Goal: Information Seeking & Learning: Learn about a topic

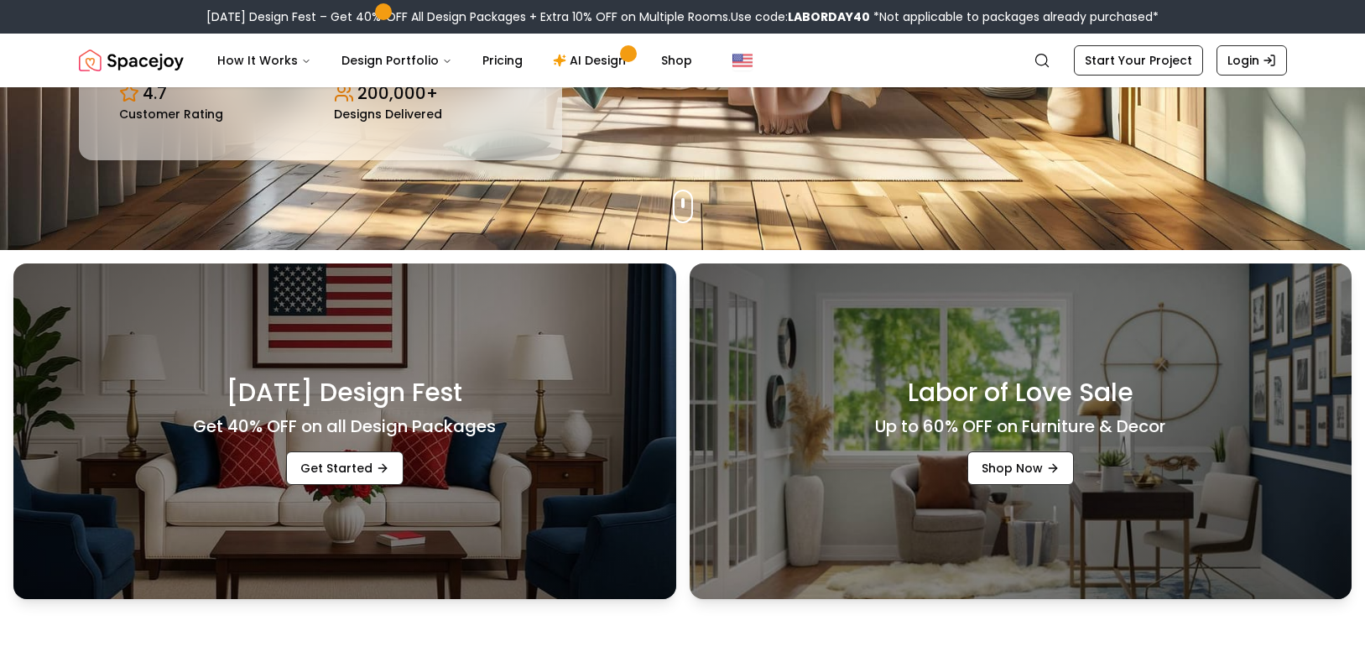
scroll to position [470, 0]
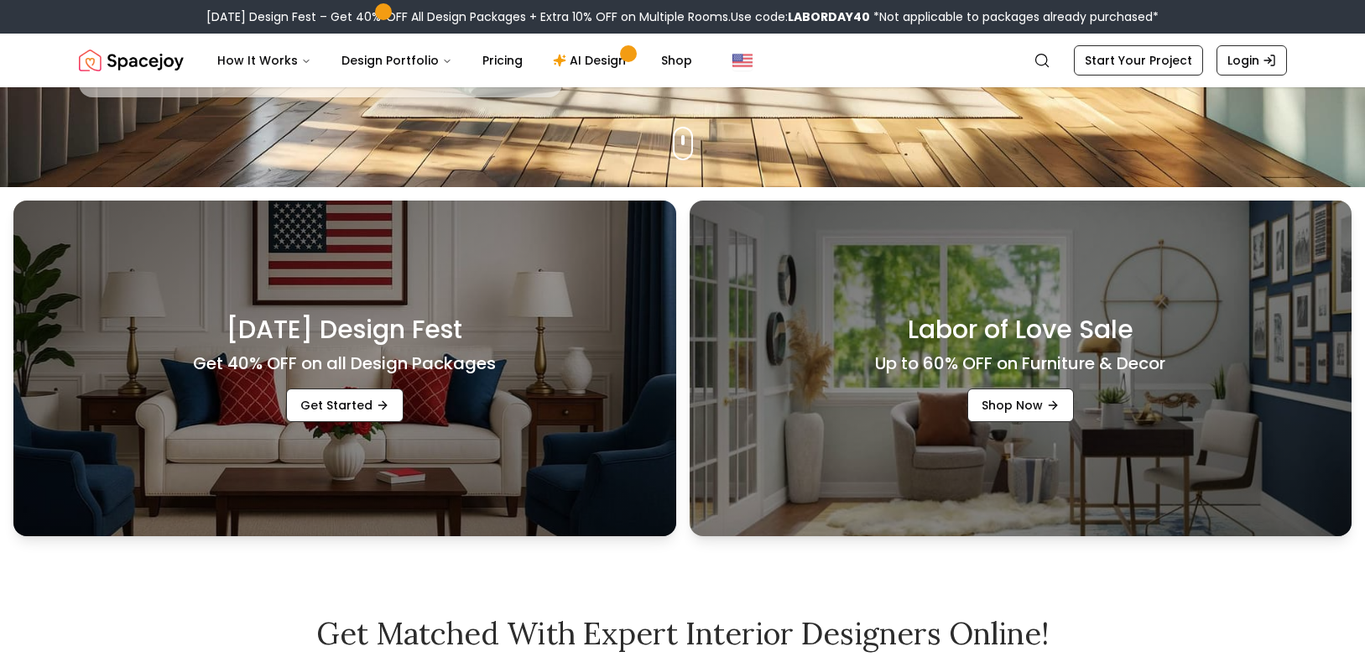
click at [935, 431] on div "Labor of Love Sale Up to 60% OFF on Furniture & Decor Shop Now" at bounding box center [1021, 369] width 663 height 336
click at [1008, 405] on link "Shop Now" at bounding box center [1020, 405] width 107 height 34
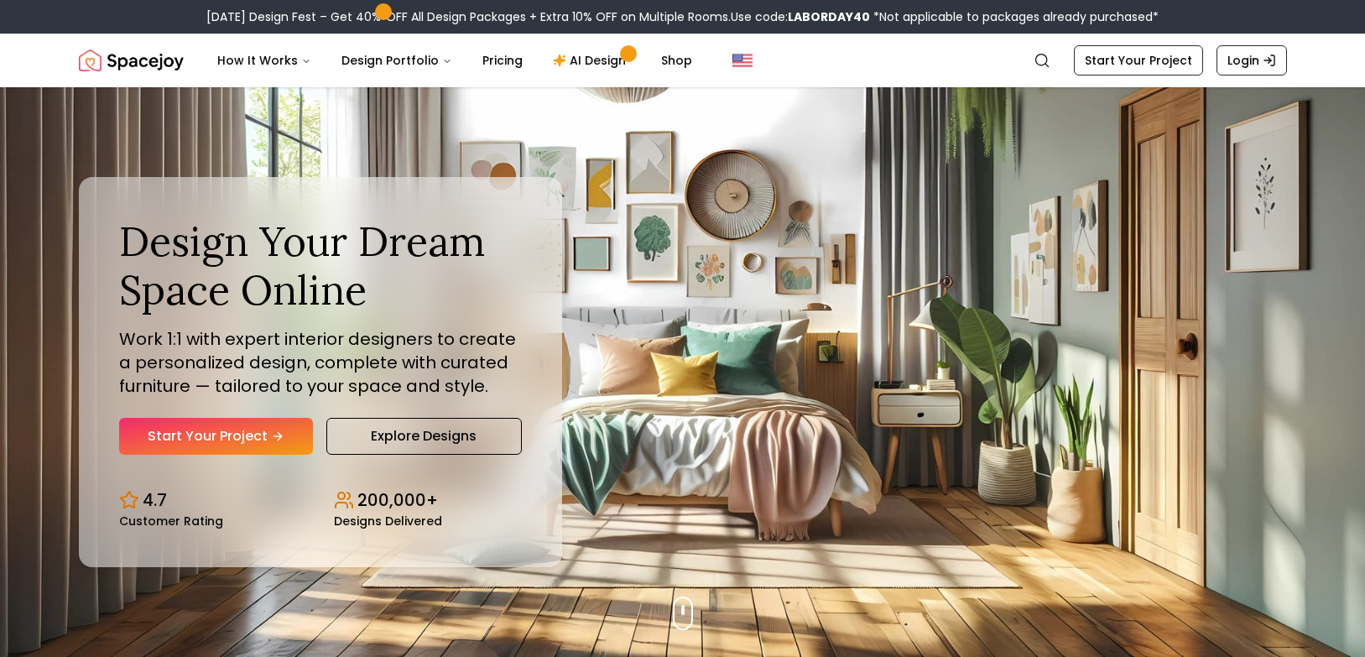
scroll to position [426, 0]
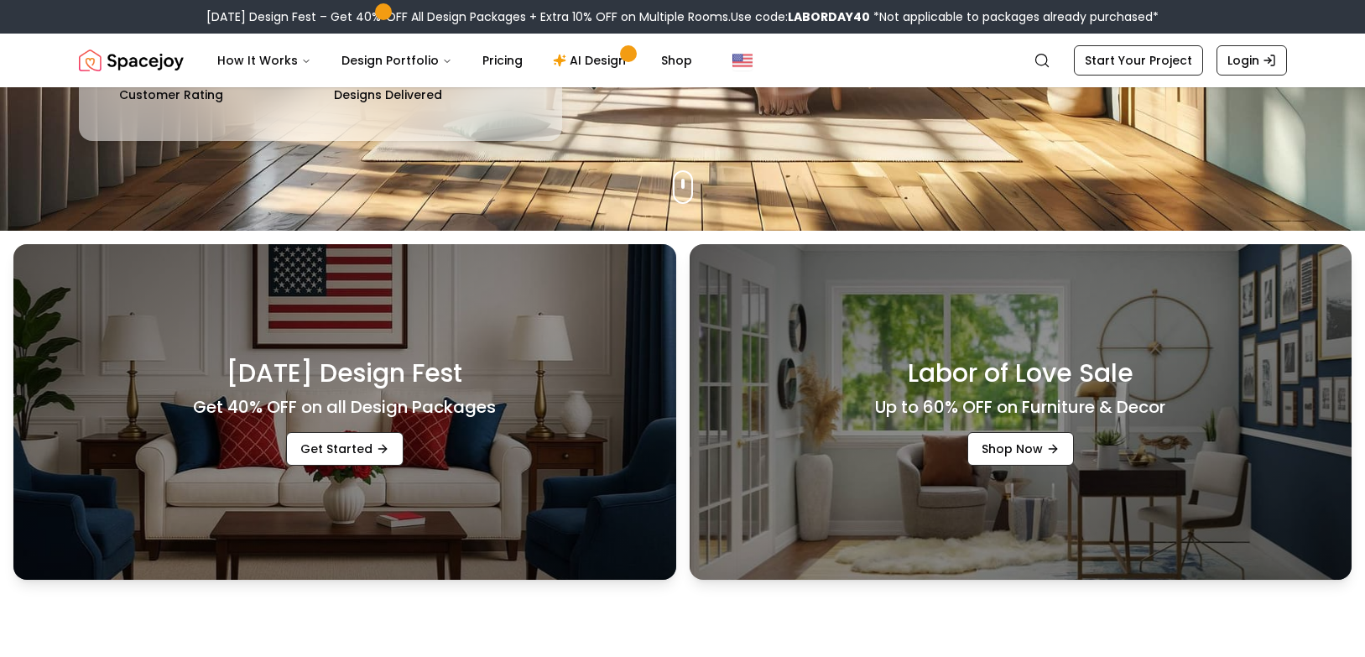
click at [519, 405] on div "[DATE] Design Fest Get 40% OFF on all Design Packages Get Started" at bounding box center [344, 412] width 663 height 336
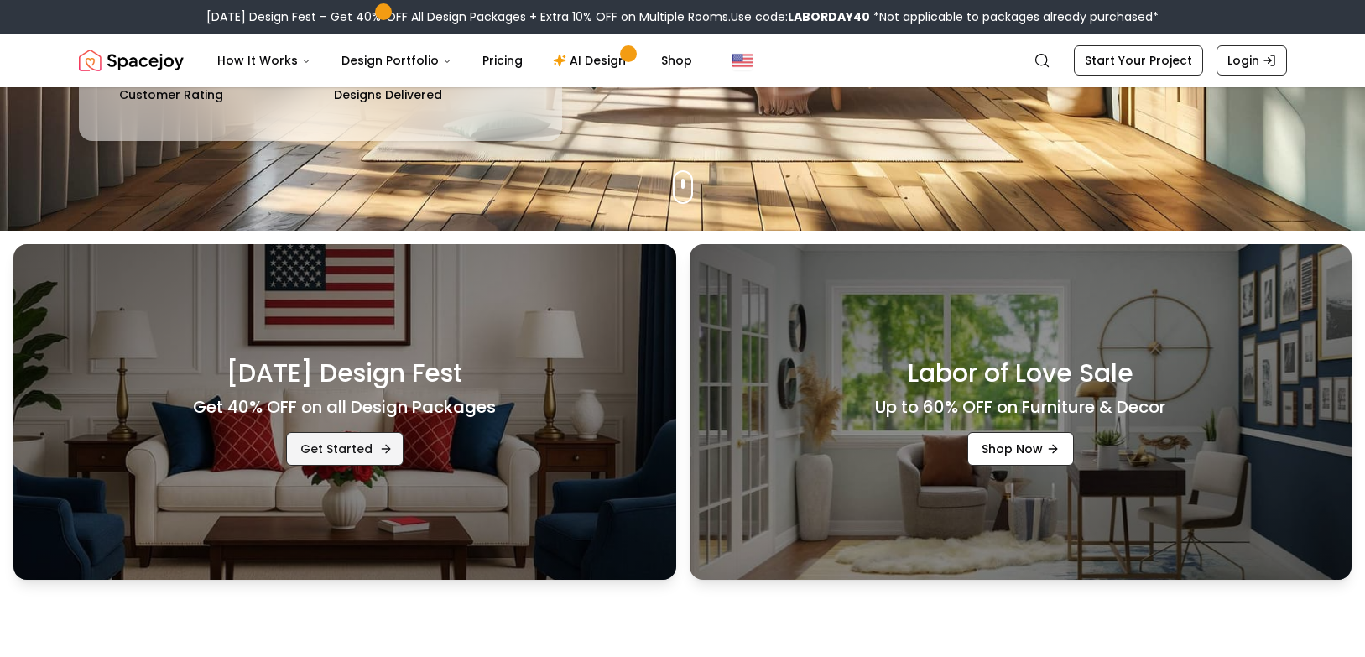
click at [357, 444] on link "Get Started" at bounding box center [344, 449] width 117 height 34
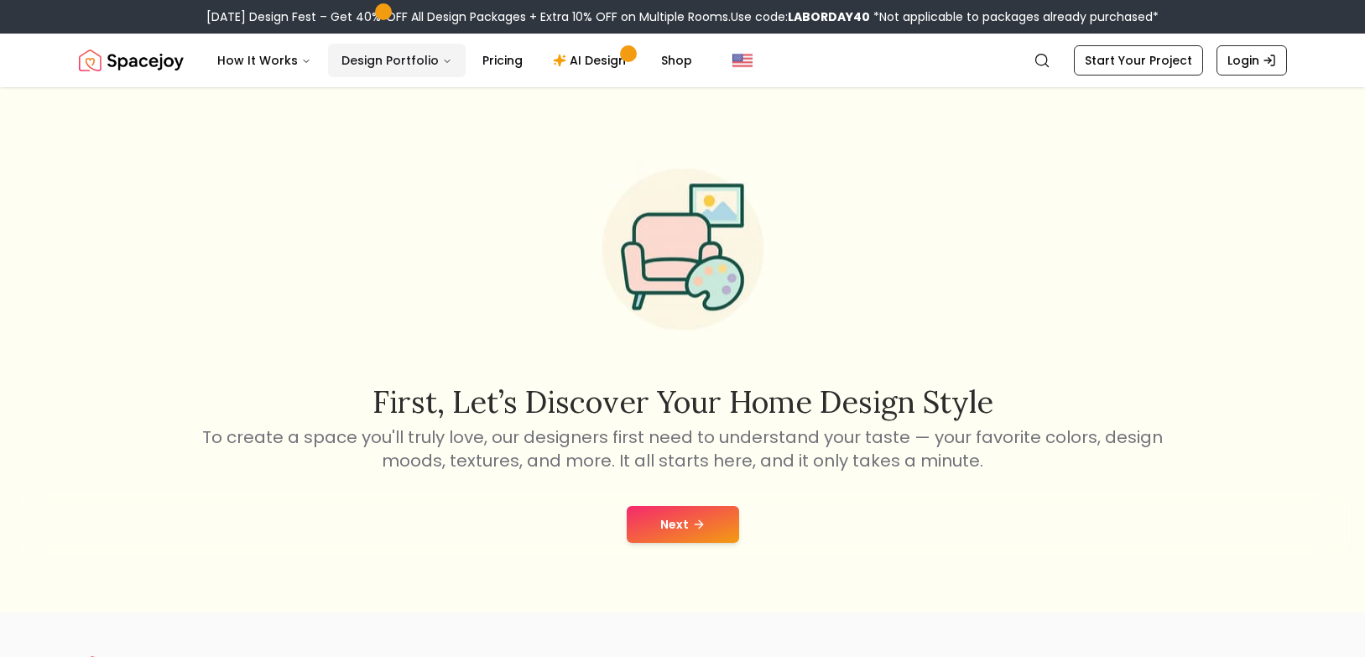
click at [401, 60] on button "Design Portfolio" at bounding box center [397, 61] width 138 height 34
click at [400, 59] on button "Design Portfolio" at bounding box center [397, 61] width 138 height 34
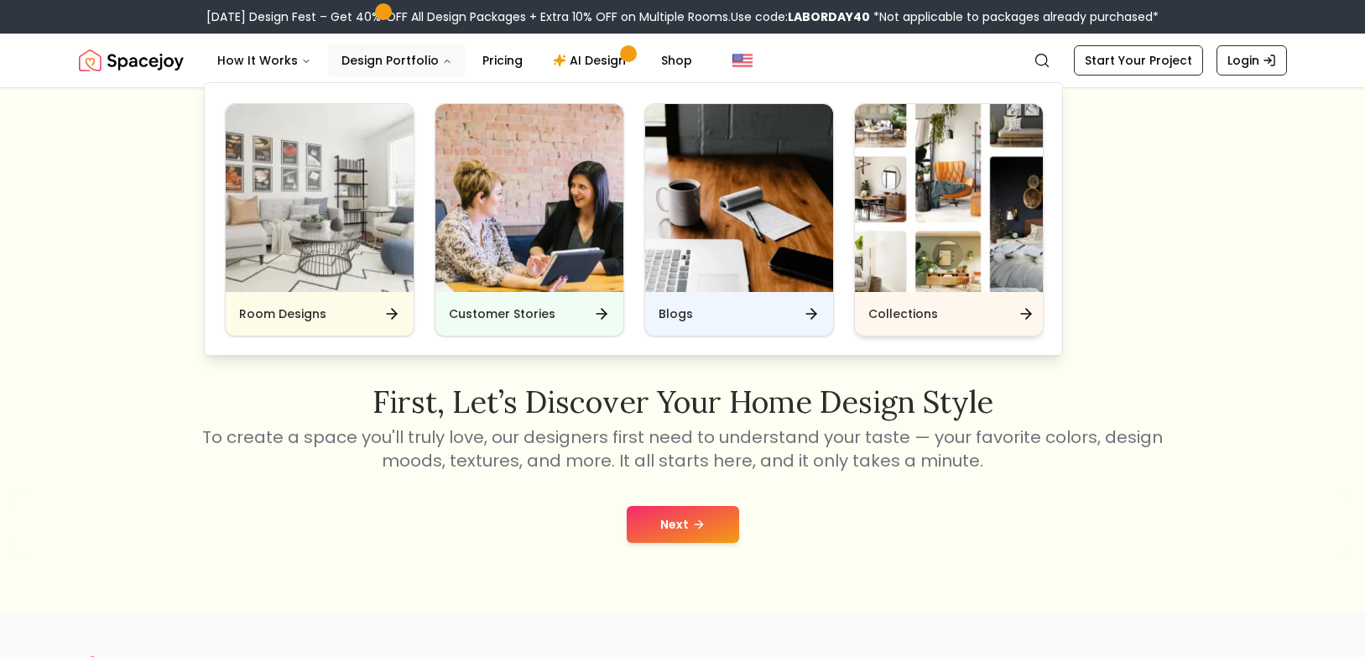
click at [996, 320] on div "Collections" at bounding box center [949, 314] width 188 height 44
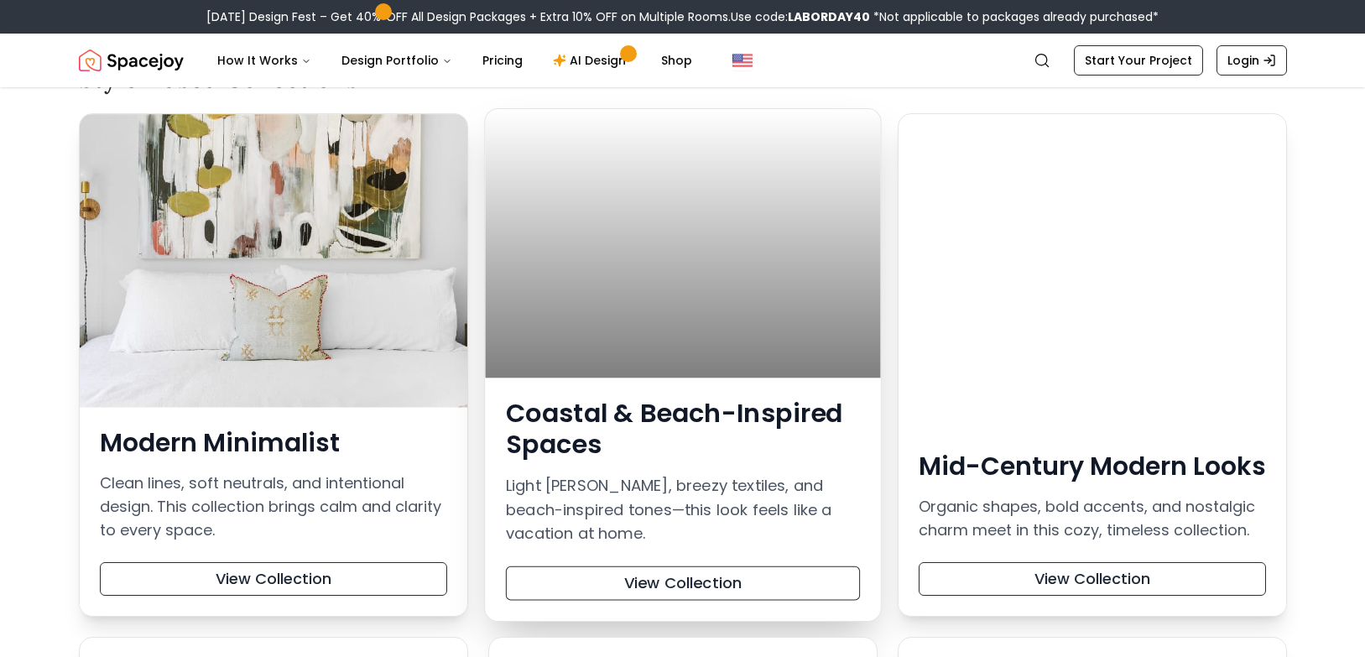
scroll to position [201, 0]
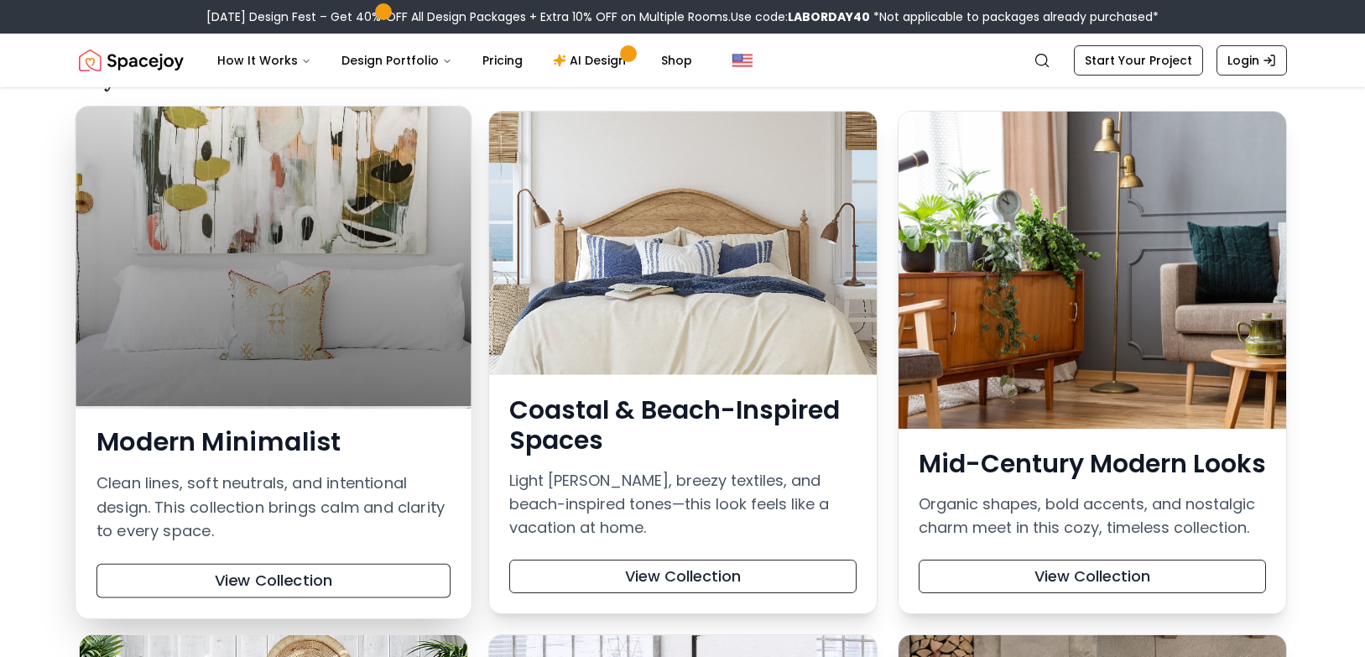
click at [319, 427] on h3 "Modern Minimalist" at bounding box center [273, 442] width 354 height 31
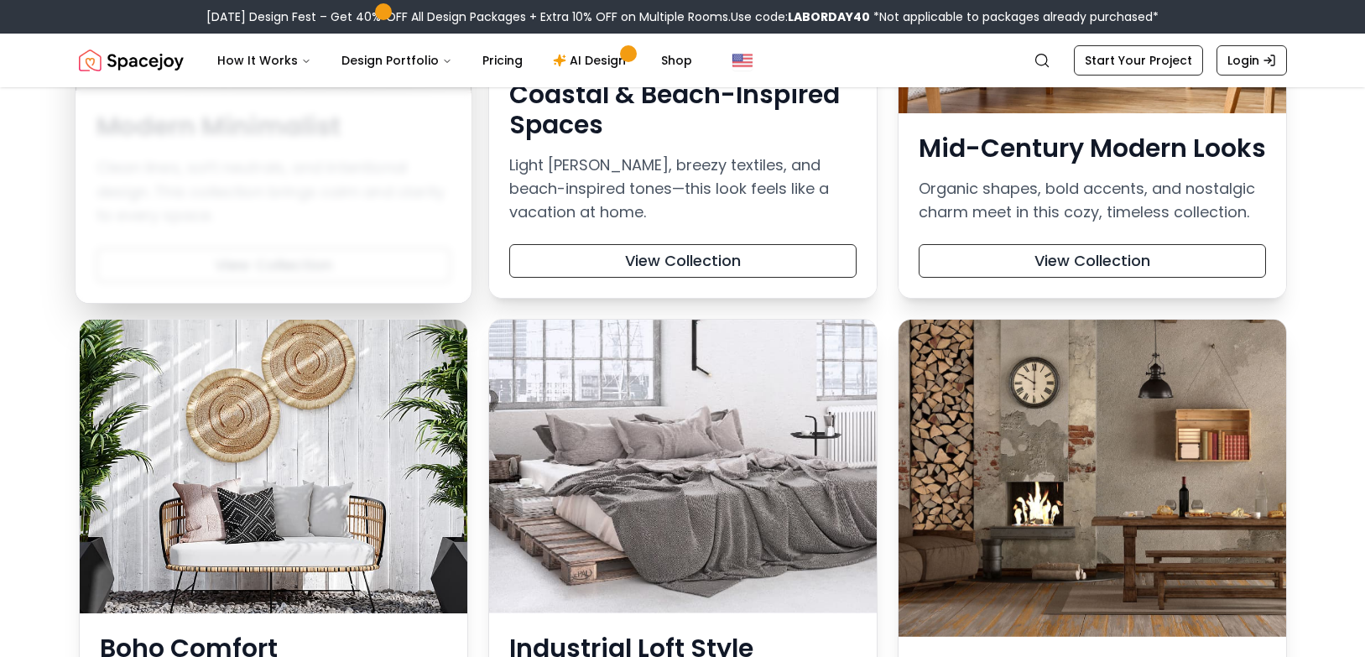
scroll to position [520, 0]
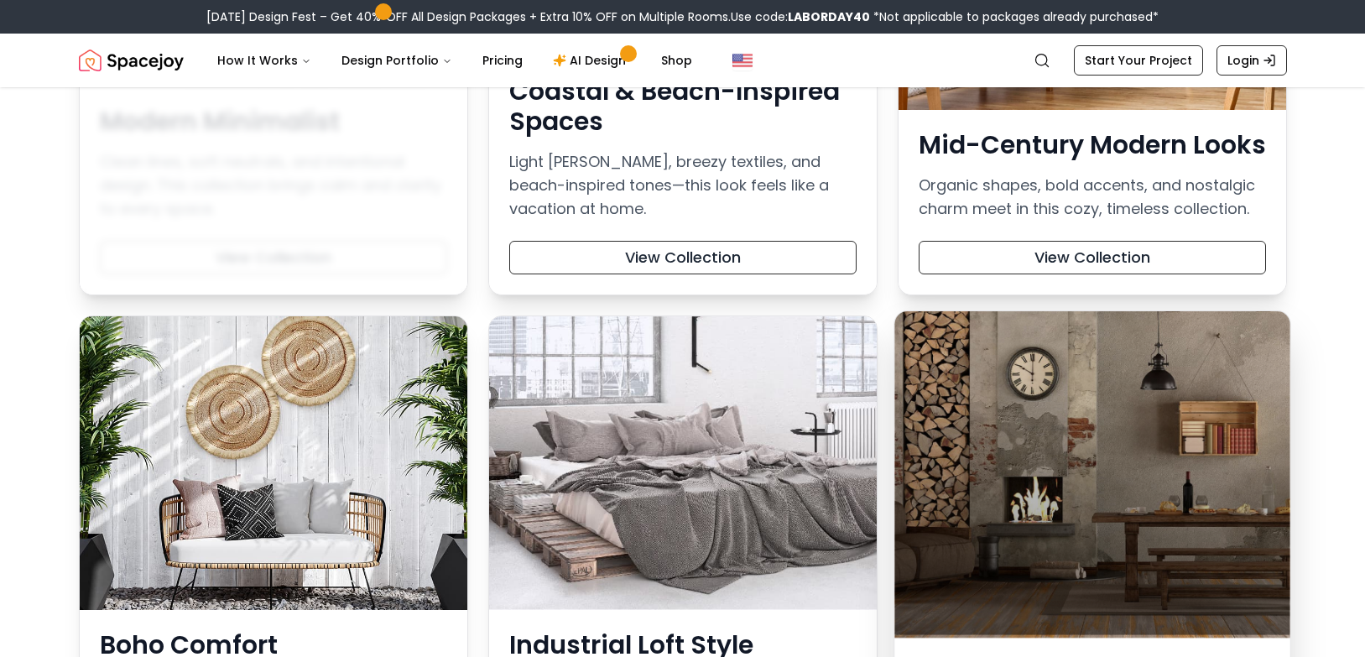
click at [994, 544] on div at bounding box center [1091, 473] width 395 height 324
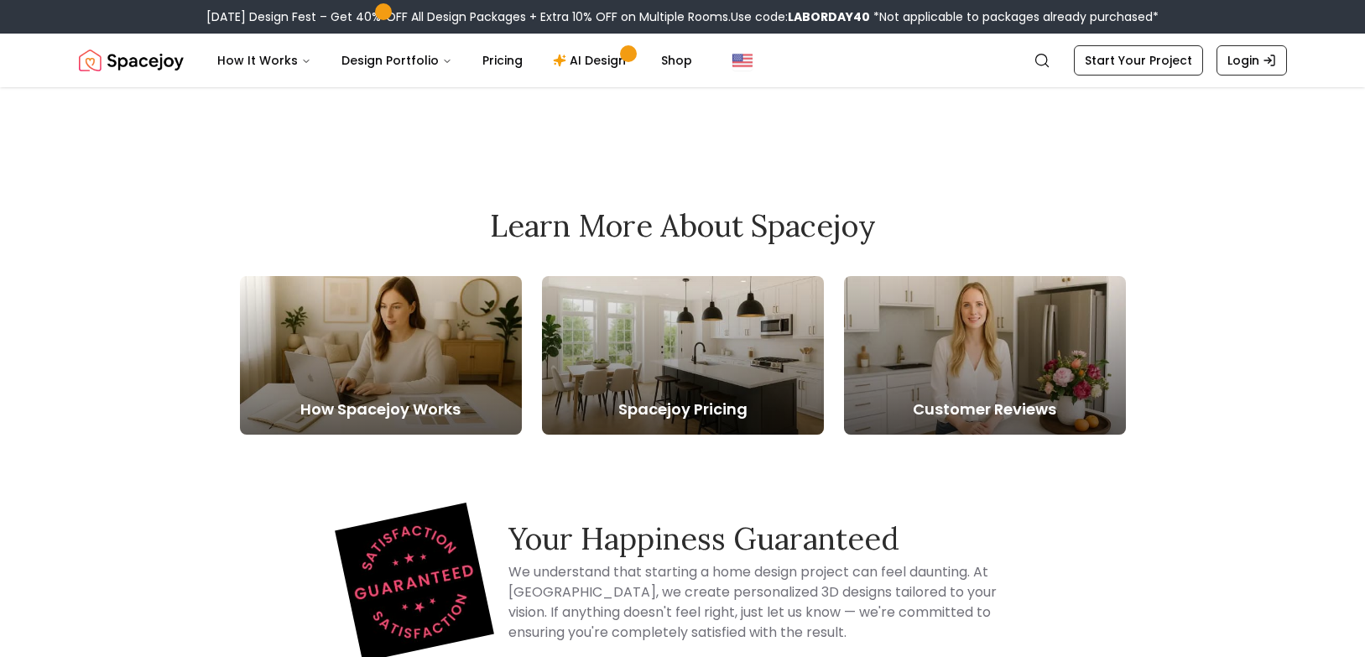
scroll to position [7806, 0]
